Goal: Information Seeking & Learning: Learn about a topic

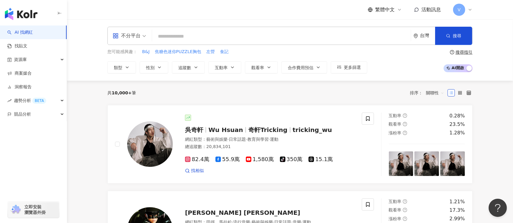
click at [212, 39] on input "search" at bounding box center [281, 37] width 254 height 12
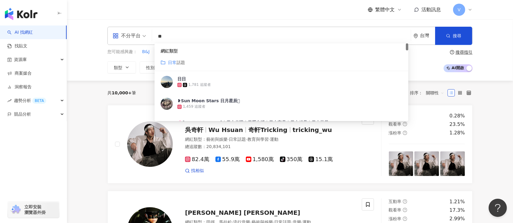
type input "**"
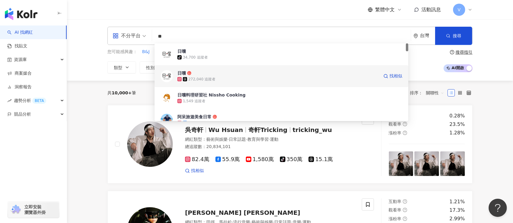
click at [218, 78] on div "272,040 追蹤者" at bounding box center [277, 79] width 201 height 6
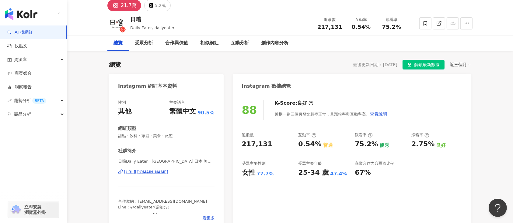
scroll to position [17, 0]
